Goal: Information Seeking & Learning: Learn about a topic

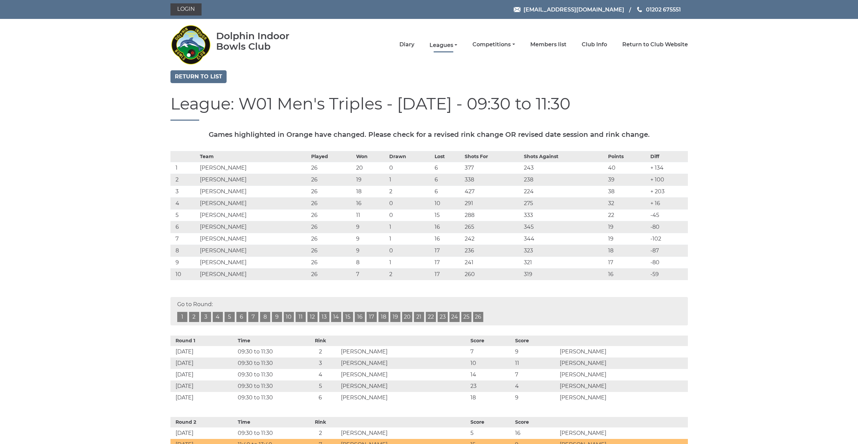
click at [444, 46] on link "Leagues" at bounding box center [444, 45] width 28 height 7
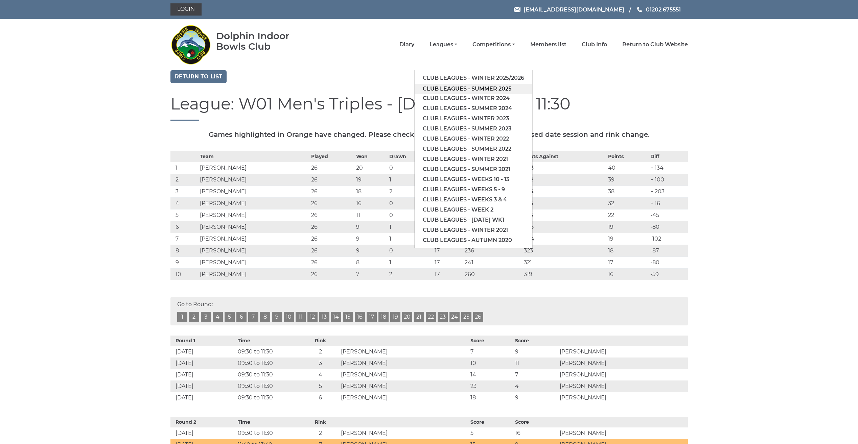
click at [434, 89] on link "Club leagues - Summer 2025" at bounding box center [474, 89] width 118 height 10
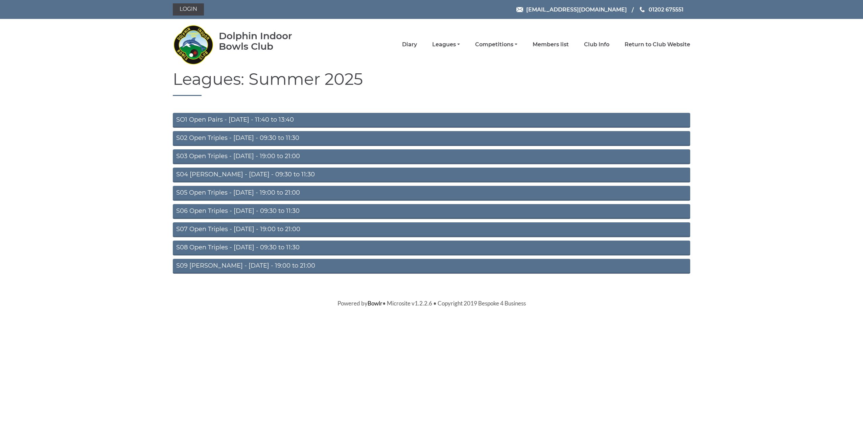
click at [274, 176] on link "S04 Aussie Pairs - Wednesday - 09:30 to 11:30" at bounding box center [432, 175] width 518 height 15
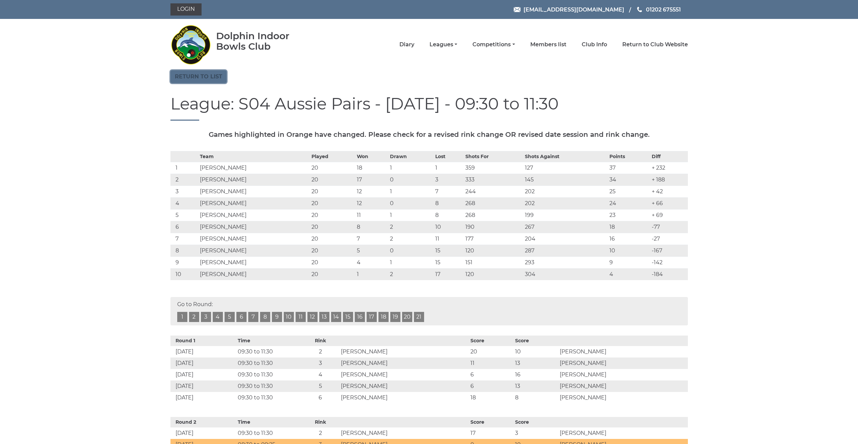
click at [200, 78] on link "Return to list" at bounding box center [198, 76] width 56 height 13
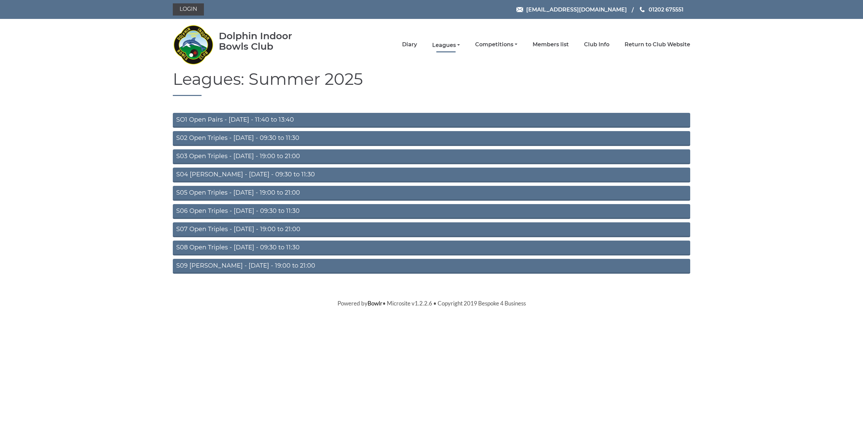
click at [449, 46] on link "Leagues" at bounding box center [446, 45] width 28 height 7
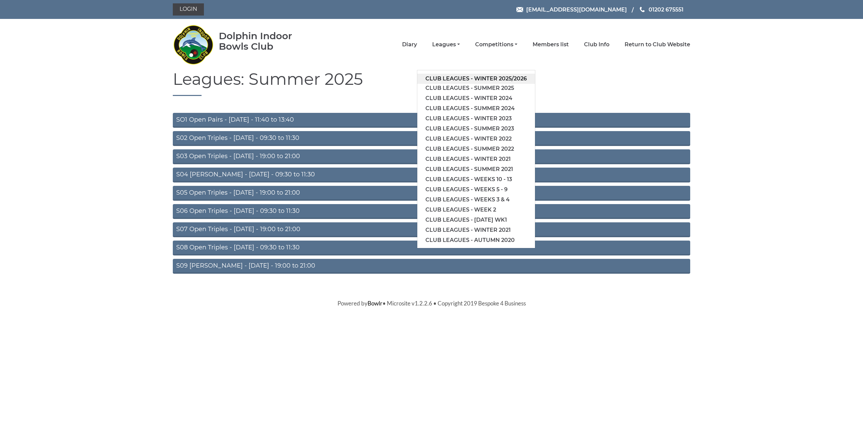
click at [445, 77] on link "Club leagues - Winter 2025/2026" at bounding box center [476, 79] width 118 height 10
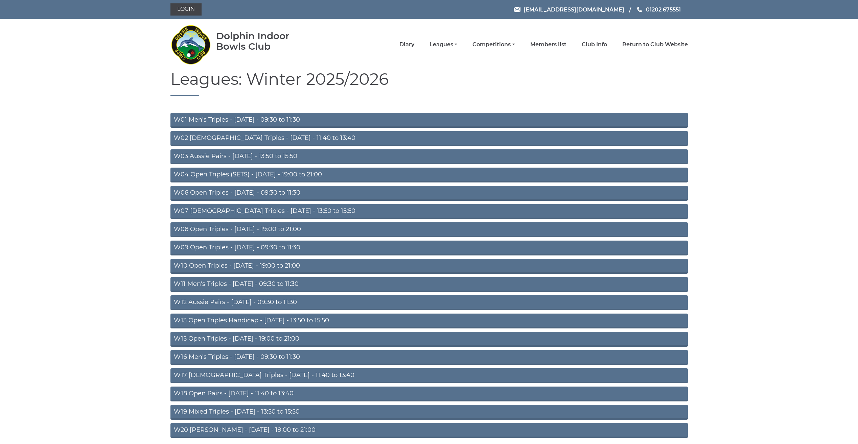
click at [310, 119] on link "W01 Men's Triples - [DATE] - 09:30 to 11:30" at bounding box center [429, 120] width 518 height 15
